Goal: Information Seeking & Learning: Learn about a topic

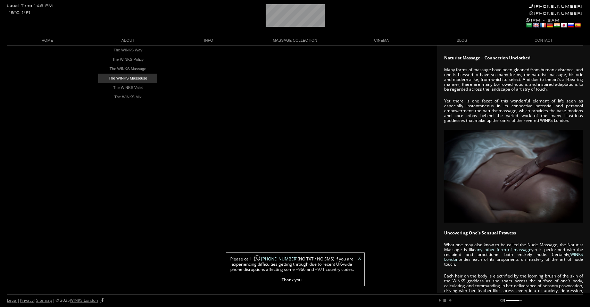
click at [126, 79] on link "The WINKS Masseuse" at bounding box center [127, 78] width 59 height 9
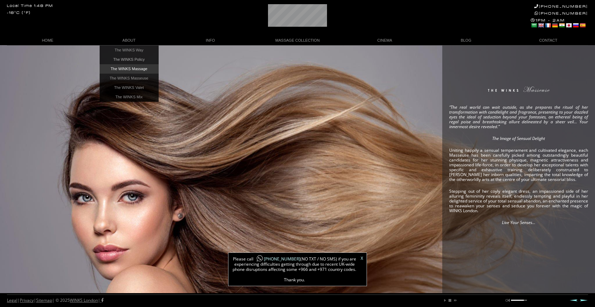
click at [124, 67] on link "The WINKS Massage" at bounding box center [129, 68] width 59 height 9
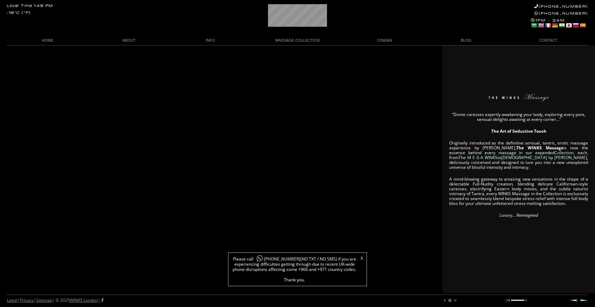
click at [502, 156] on link "TANTRA by WINKS" at bounding box center [545, 158] width 86 height 6
